Goal: Transaction & Acquisition: Obtain resource

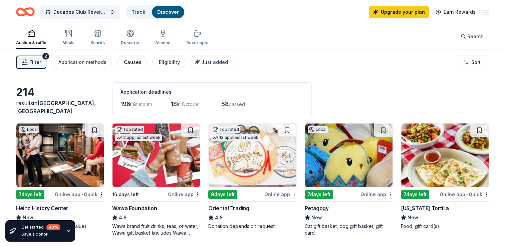
click at [124, 63] on div "Causes" at bounding box center [133, 62] width 18 height 8
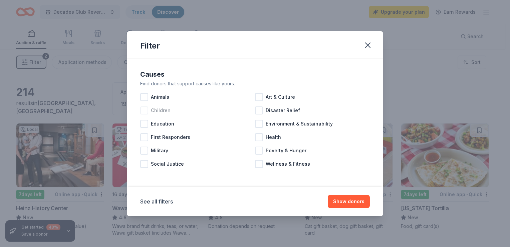
click at [151, 110] on span "Children" at bounding box center [161, 110] width 20 height 8
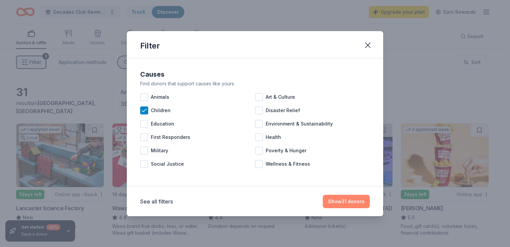
click at [362, 200] on button "Show 31 donors" at bounding box center [346, 200] width 47 height 13
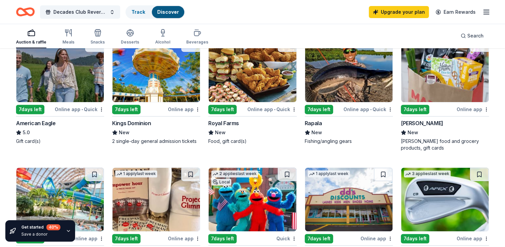
scroll to position [200, 0]
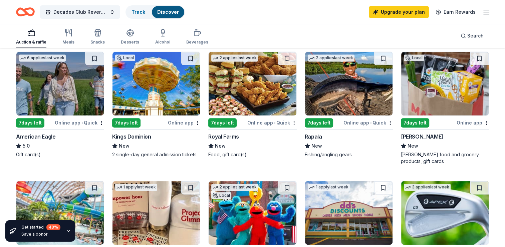
click at [152, 77] on img at bounding box center [157, 83] width 88 height 63
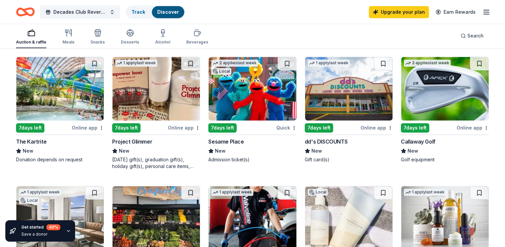
scroll to position [301, 0]
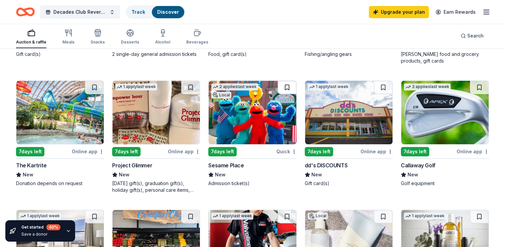
click at [281, 92] on button at bounding box center [287, 87] width 19 height 13
click at [281, 92] on button at bounding box center [287, 87] width 17 height 13
click at [285, 88] on button at bounding box center [287, 87] width 17 height 13
click at [253, 100] on img at bounding box center [253, 112] width 88 height 63
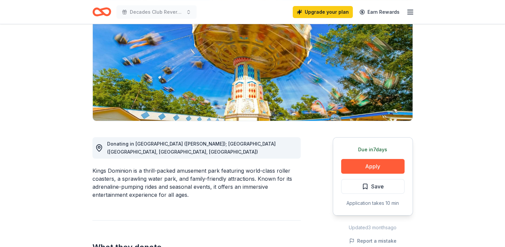
scroll to position [100, 0]
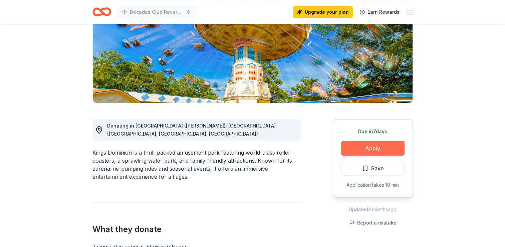
click at [356, 150] on button "Apply" at bounding box center [372, 148] width 63 height 15
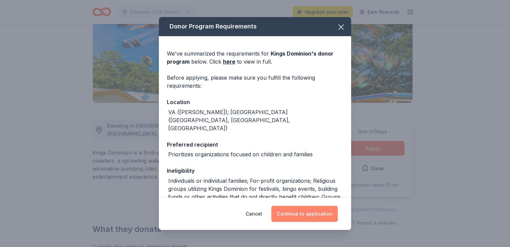
click at [313, 212] on button "Continue to application" at bounding box center [305, 213] width 66 height 16
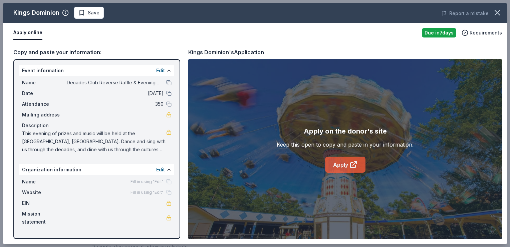
click at [344, 168] on link "Apply" at bounding box center [345, 164] width 40 height 16
click at [501, 12] on icon "button" at bounding box center [497, 12] width 9 height 9
